Goal: Task Accomplishment & Management: Manage account settings

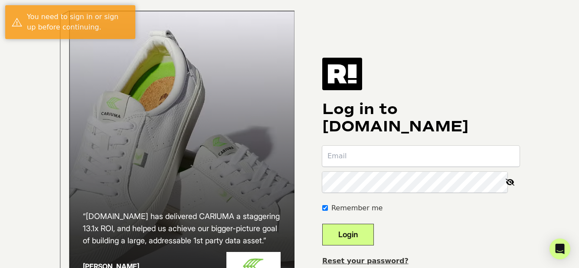
type input "[EMAIL_ADDRESS][DOMAIN_NAME]"
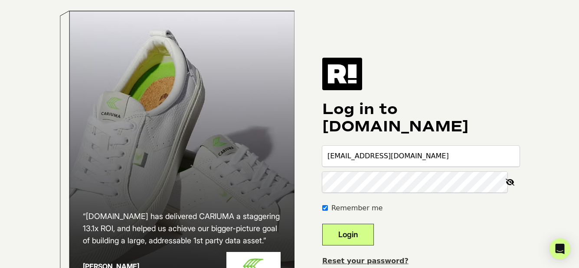
click at [509, 188] on icon at bounding box center [510, 182] width 19 height 21
click at [364, 242] on button "Login" at bounding box center [348, 235] width 52 height 22
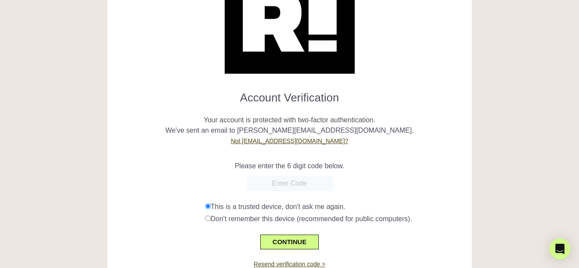
scroll to position [74, 0]
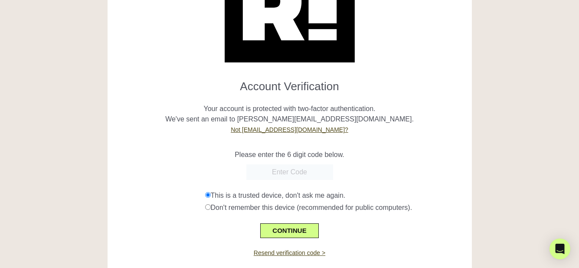
click at [207, 210] on div "Don't remember this device (recommended for public computers)." at bounding box center [335, 208] width 260 height 10
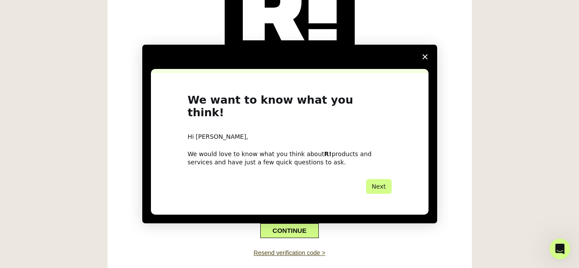
scroll to position [0, 0]
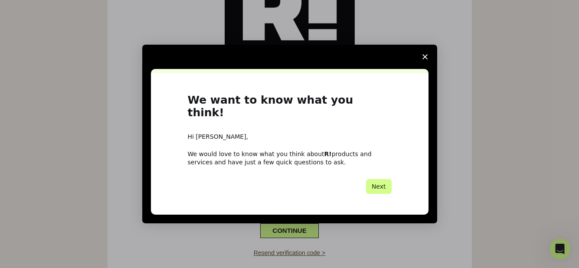
click at [424, 59] on span "Close survey" at bounding box center [425, 57] width 24 height 24
